Goal: Task Accomplishment & Management: Manage account settings

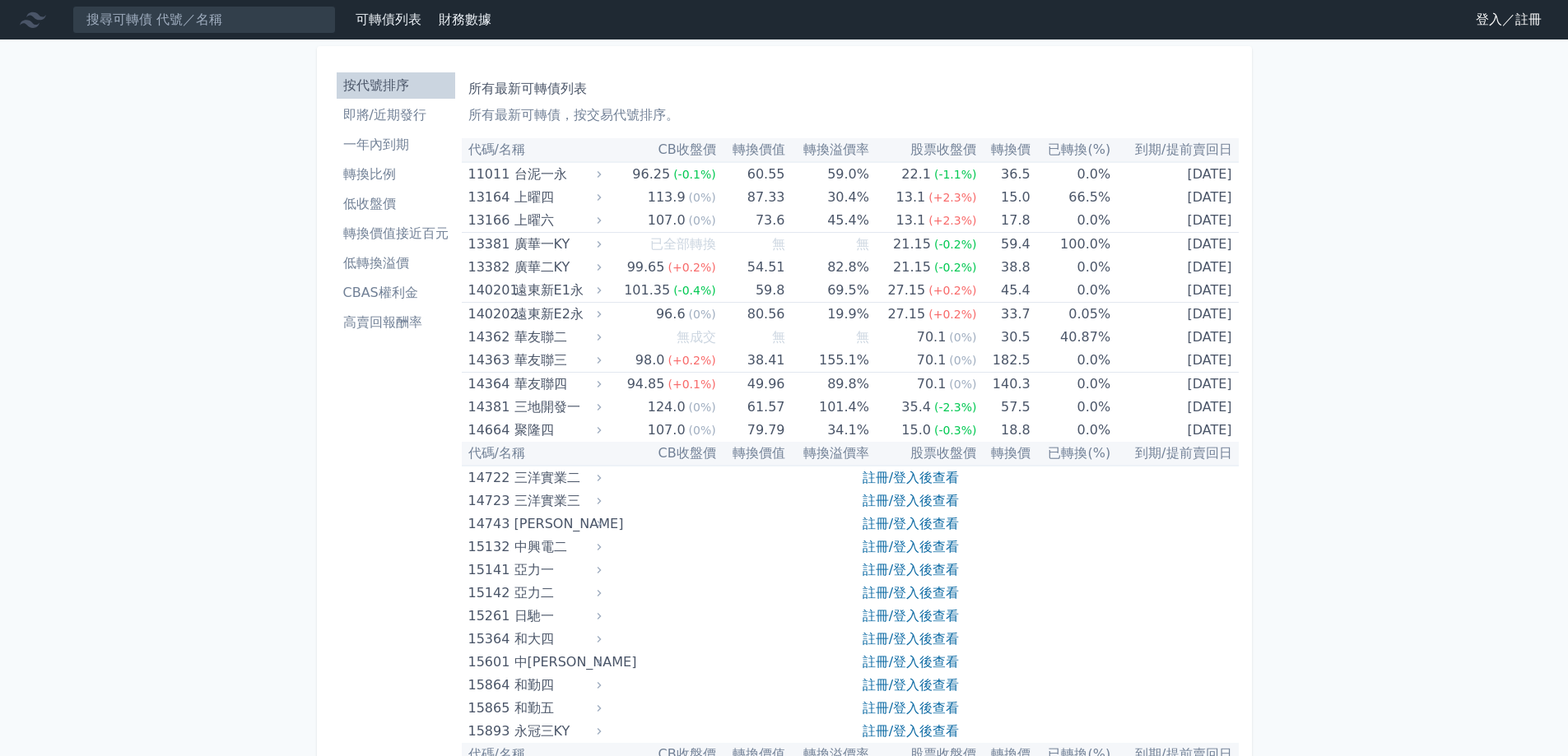
click at [1468, 21] on link "登入／註冊" at bounding box center [1508, 20] width 92 height 26
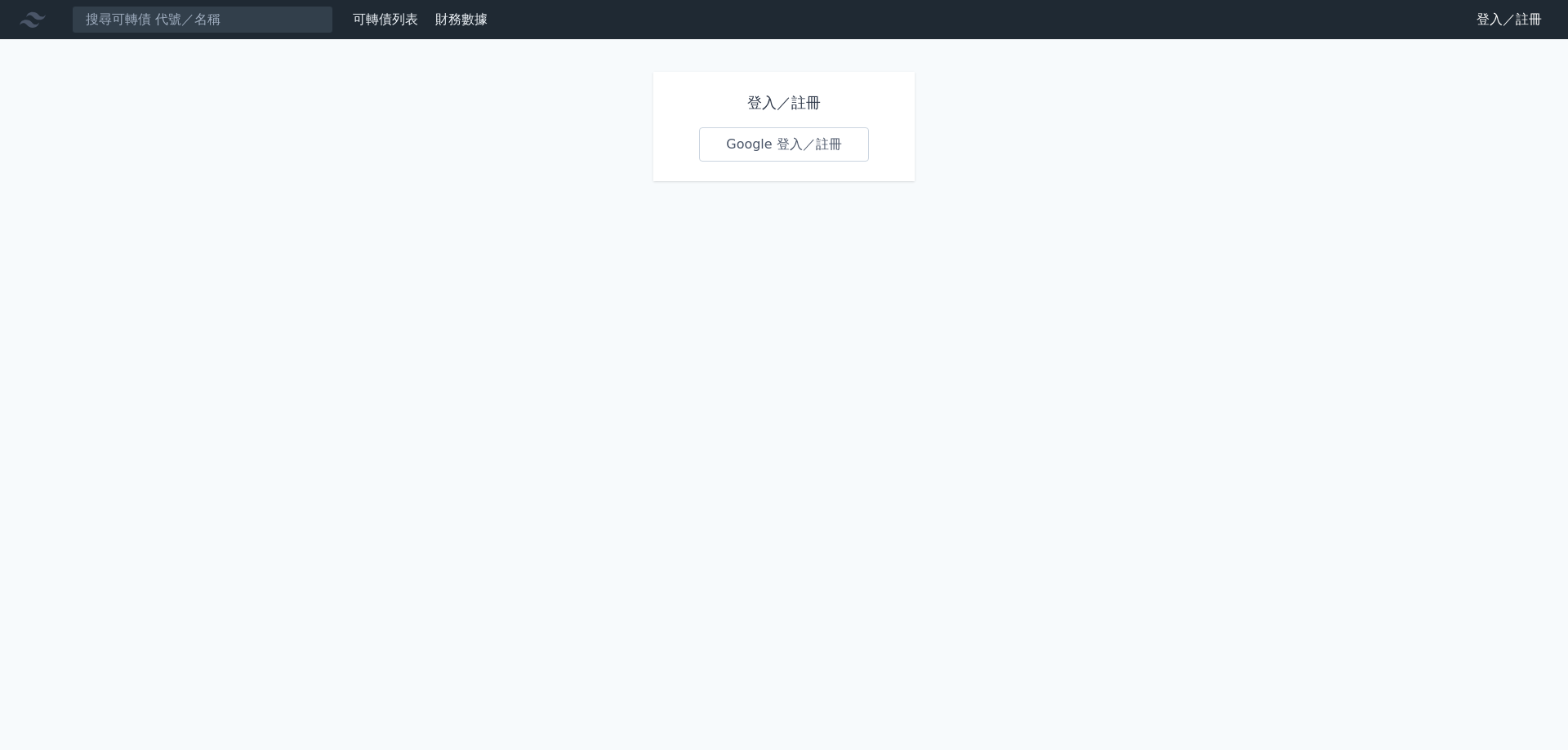
click at [731, 161] on link "Google 登入／註冊" at bounding box center [784, 144] width 170 height 35
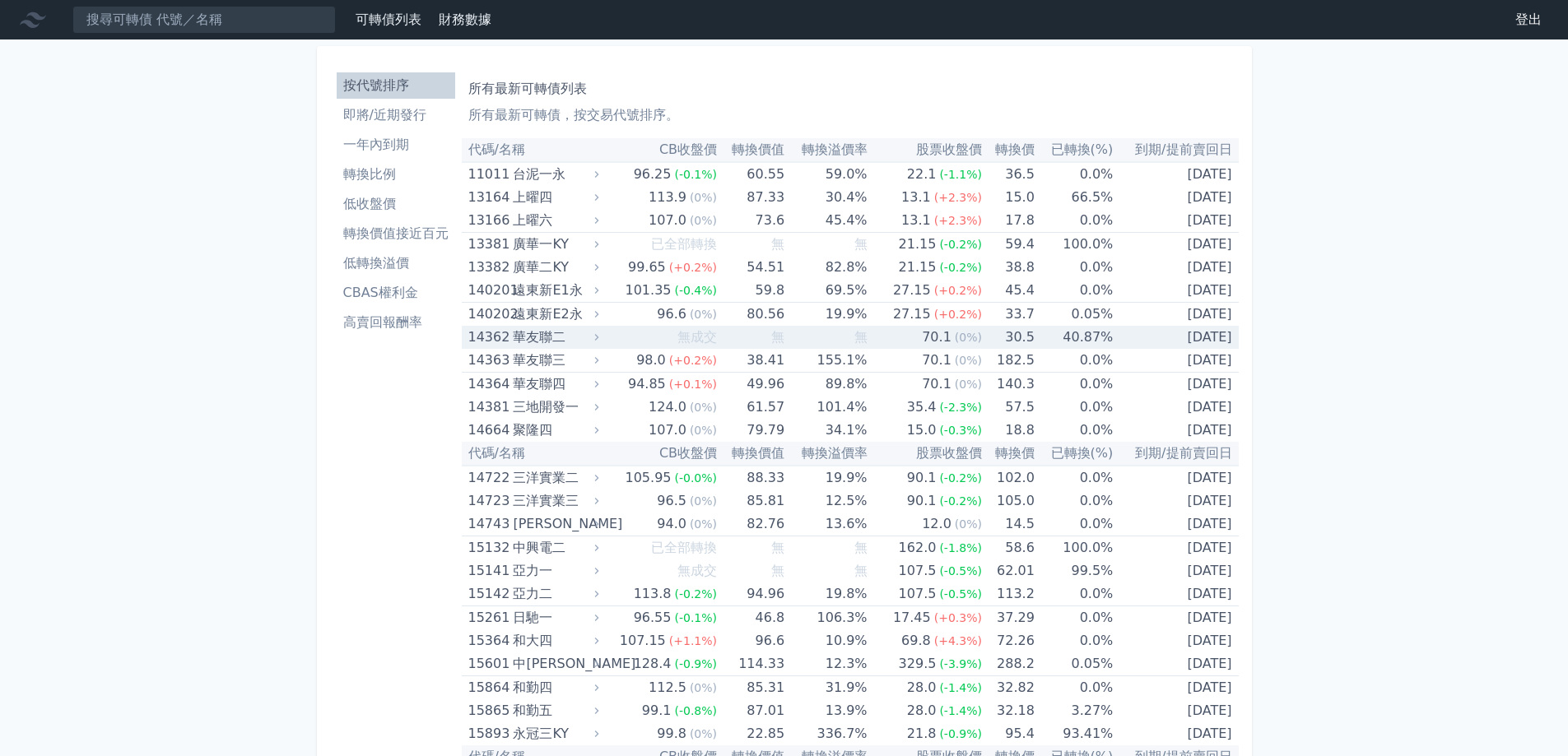
scroll to position [8544, 0]
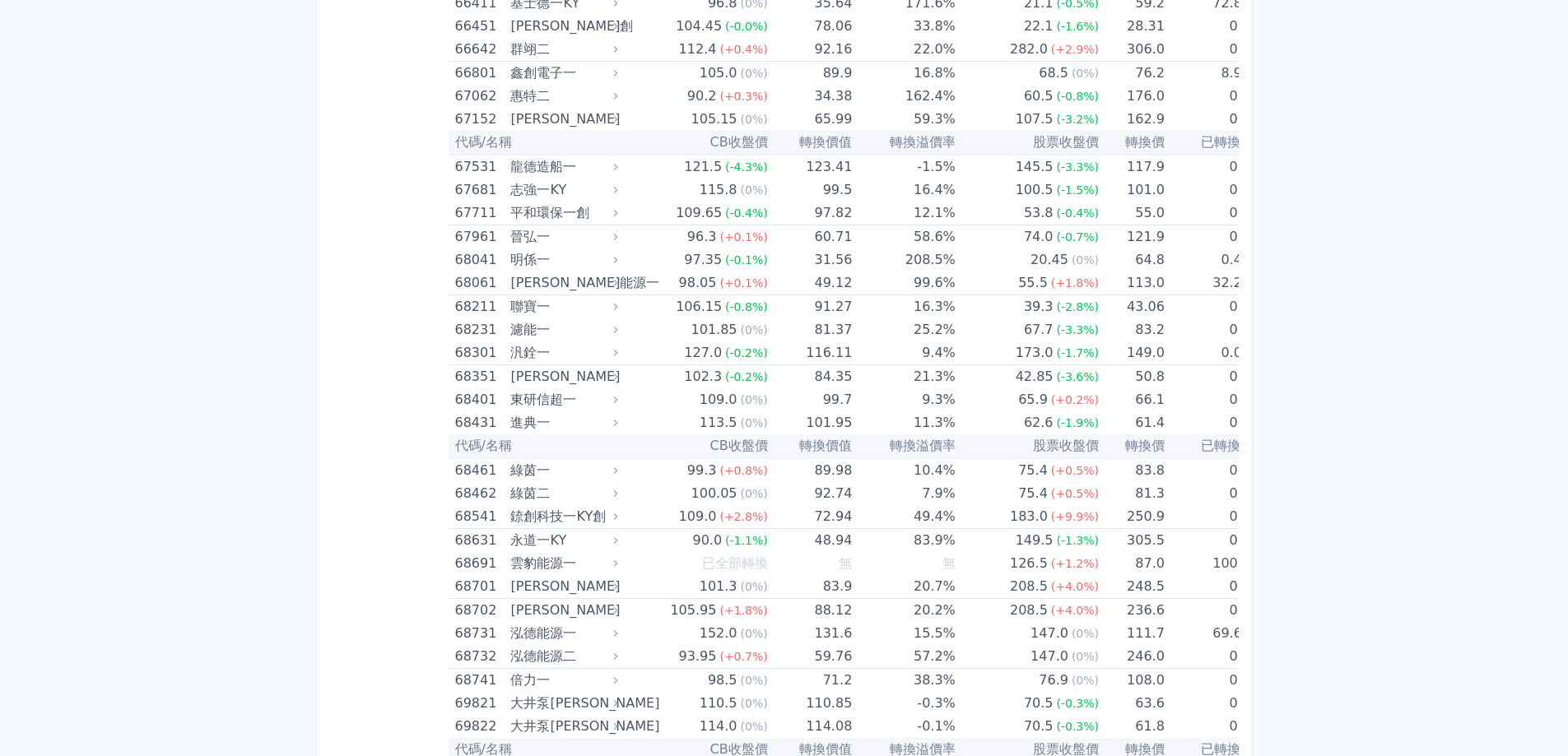
scroll to position [8874, 0]
